Goal: Navigation & Orientation: Find specific page/section

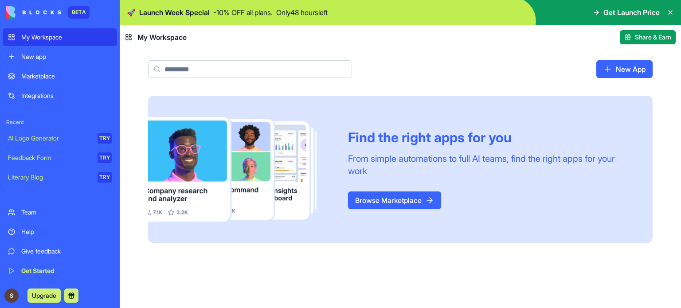
click at [83, 74] on div "Marketplace" at bounding box center [66, 76] width 90 height 9
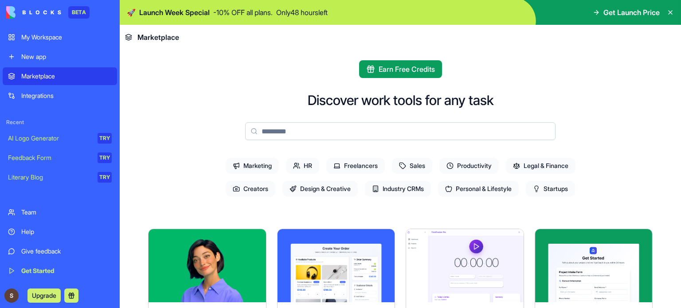
click at [67, 41] on div "My Workspace" at bounding box center [66, 37] width 90 height 9
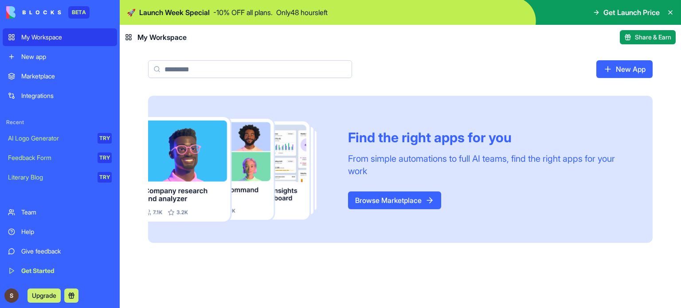
click at [82, 185] on link "Literary Blog TRY" at bounding box center [60, 177] width 114 height 18
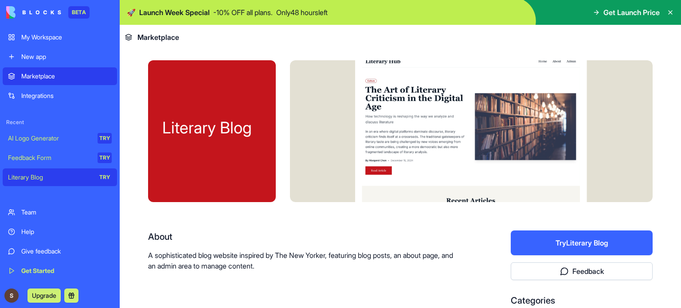
click at [52, 40] on div "My Workspace" at bounding box center [66, 37] width 90 height 9
